Goal: Task Accomplishment & Management: Use online tool/utility

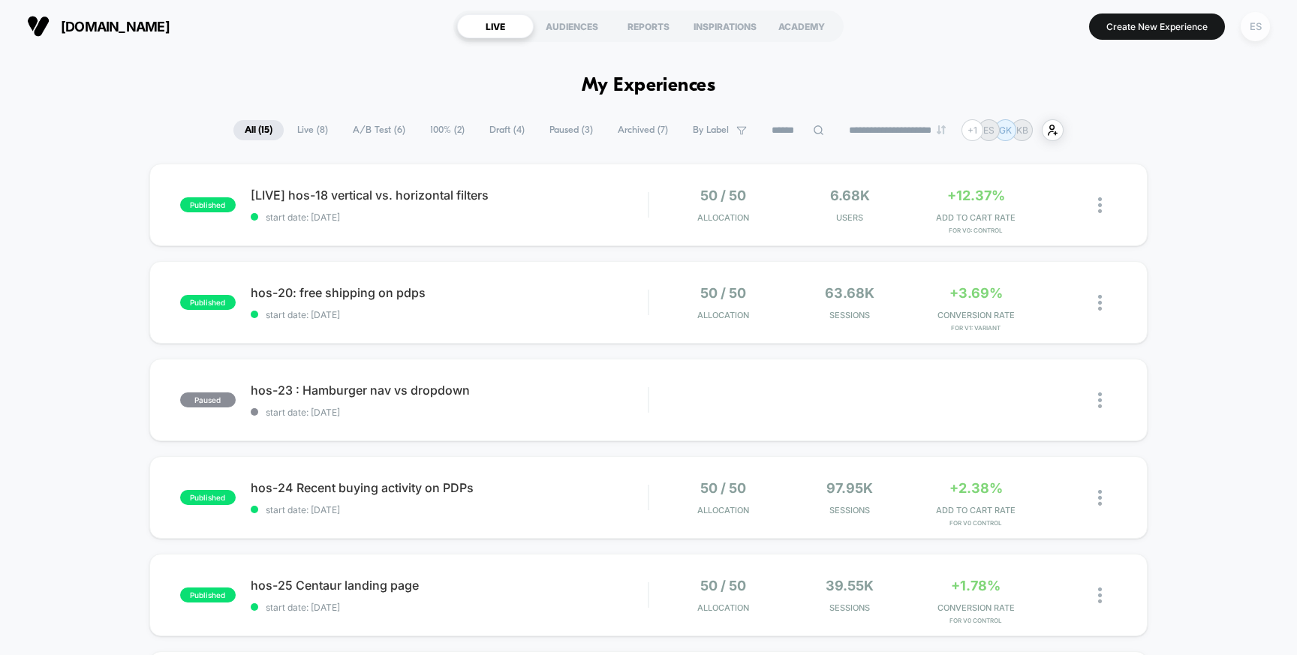
click at [1257, 25] on div "ES" at bounding box center [1255, 26] width 29 height 29
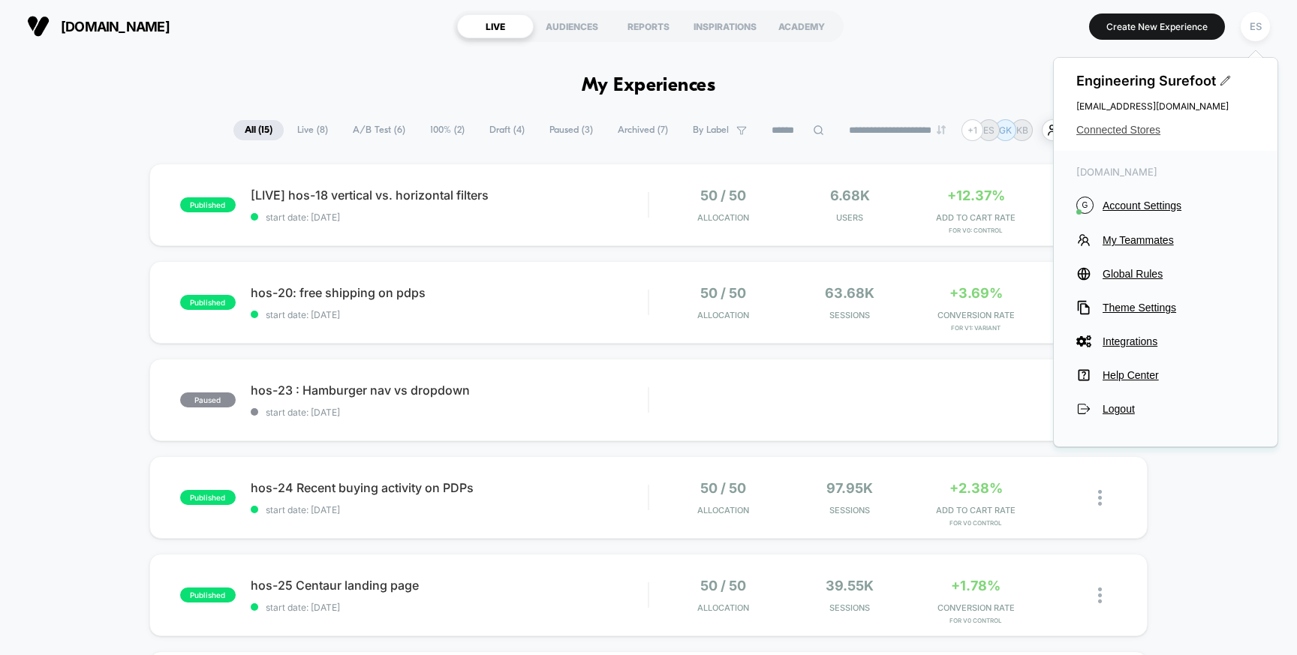
click at [1141, 124] on span "Connected Stores" at bounding box center [1165, 130] width 179 height 12
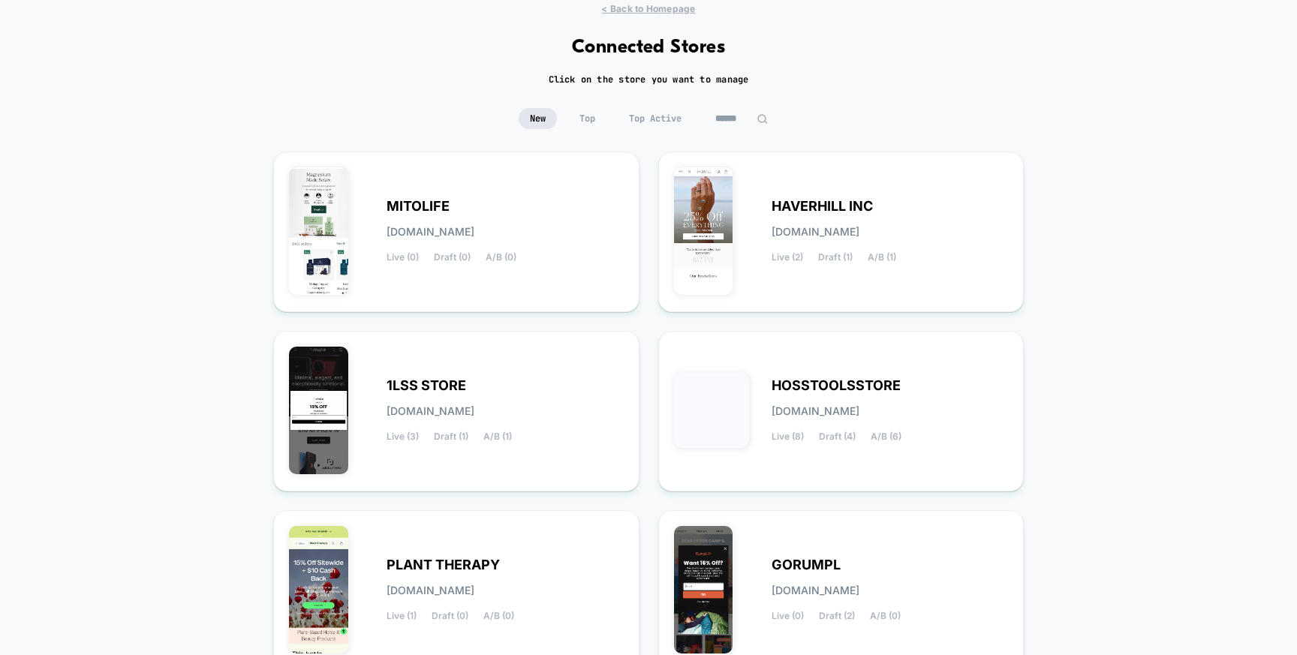
scroll to position [56, 0]
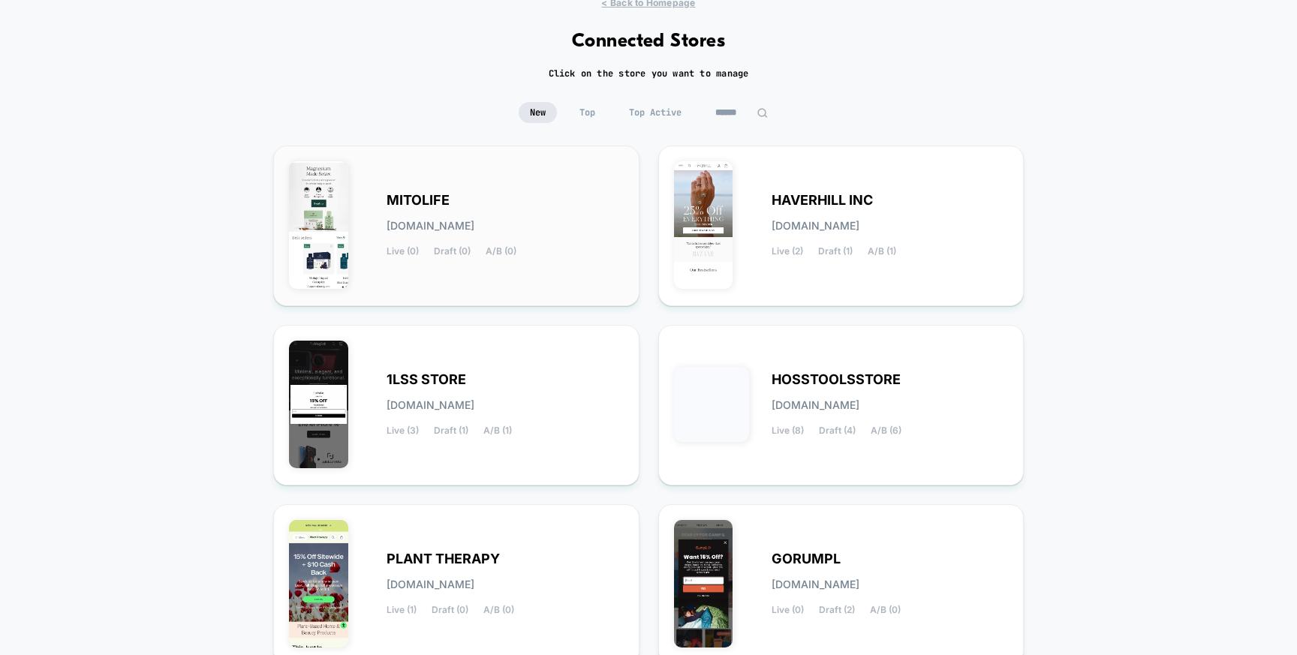
click at [295, 219] on img at bounding box center [318, 225] width 59 height 128
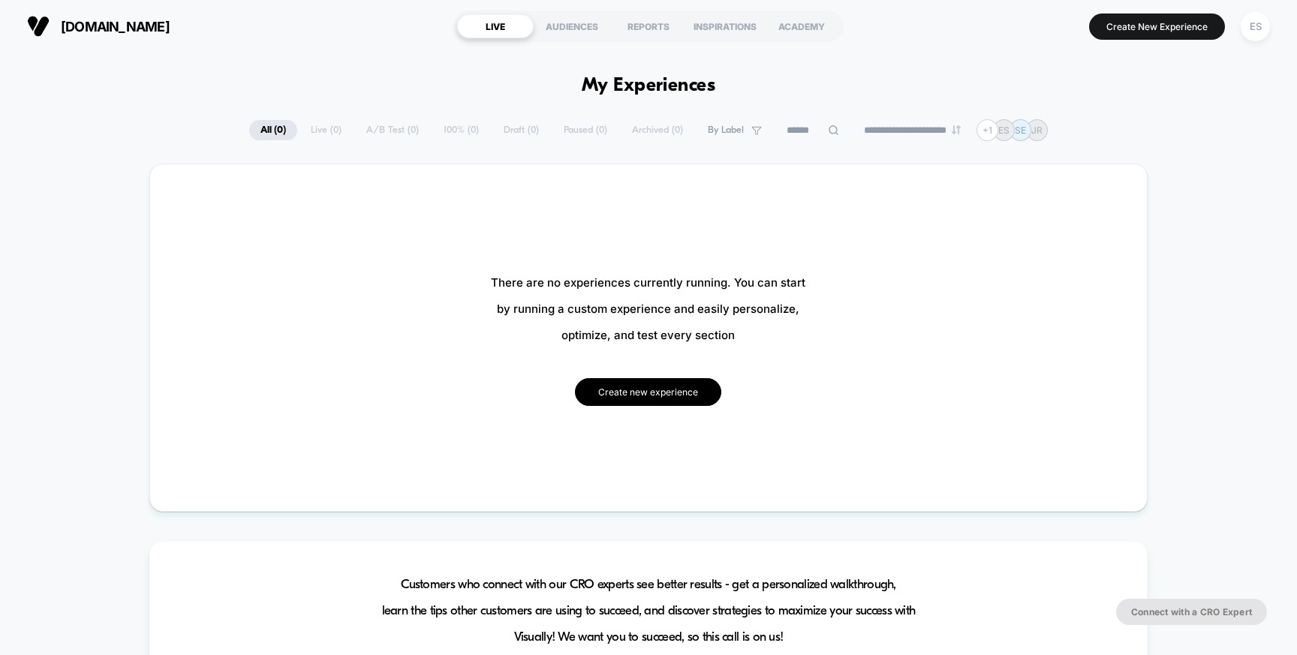
click at [667, 395] on button "Create new experience" at bounding box center [648, 392] width 146 height 28
